Goal: Transaction & Acquisition: Purchase product/service

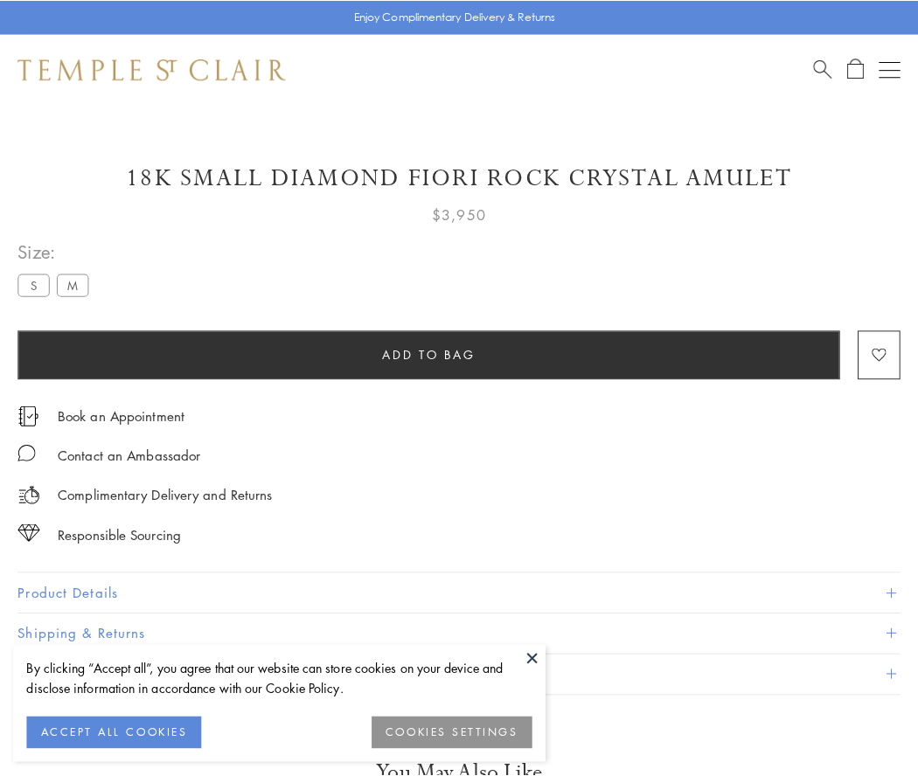
scroll to position [1, 0]
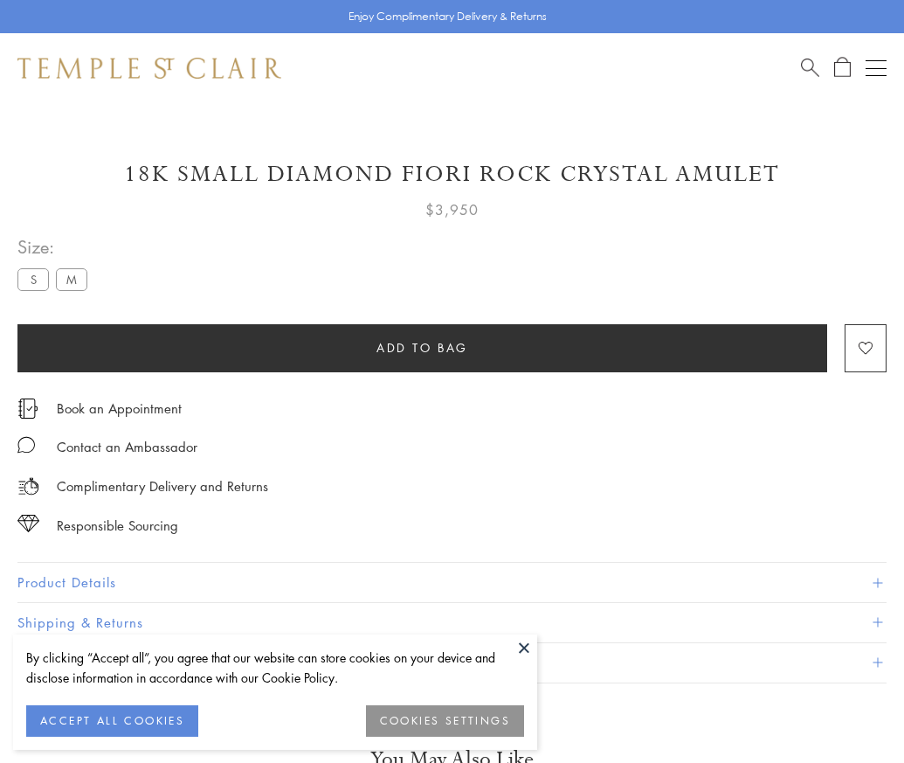
click at [422, 347] on span "Add to bag" at bounding box center [423, 347] width 92 height 19
